Goal: Check status

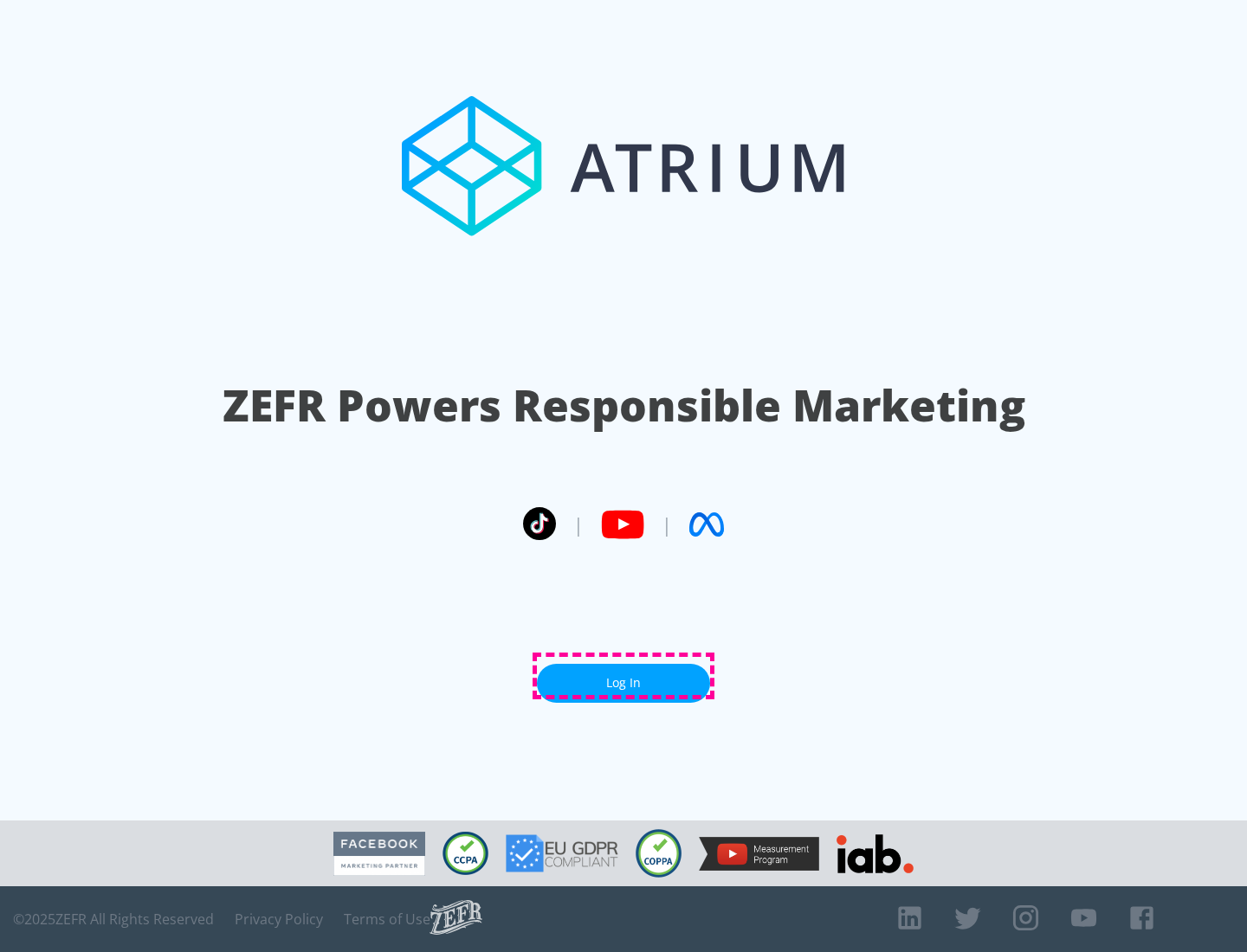
click at [624, 676] on link "Log In" at bounding box center [623, 683] width 173 height 39
